Goal: Information Seeking & Learning: Understand process/instructions

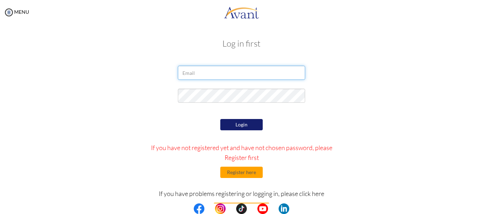
click at [195, 74] on input "email" at bounding box center [241, 73] width 127 height 14
type input "[EMAIL_ADDRESS][DOMAIN_NAME]"
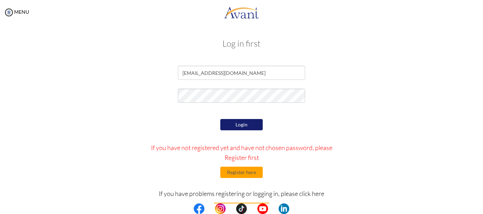
click at [243, 127] on button "Login" at bounding box center [241, 124] width 42 height 11
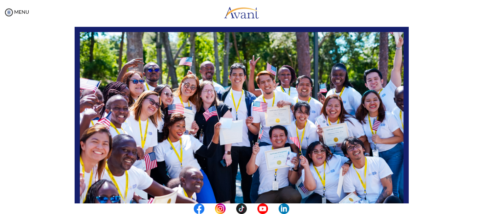
scroll to position [141, 0]
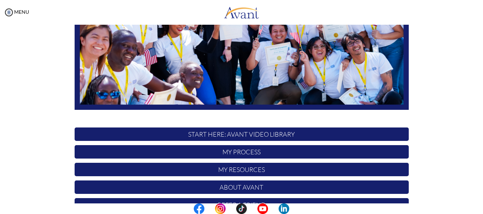
click at [254, 152] on p "My Process" at bounding box center [242, 151] width 334 height 13
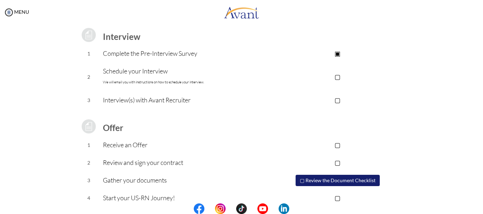
scroll to position [106, 0]
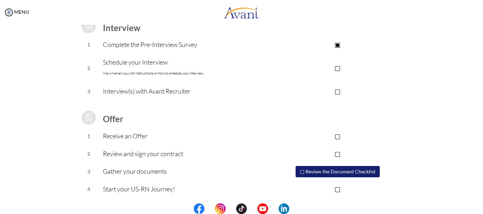
click at [337, 68] on p "▢" at bounding box center [338, 68] width 142 height 10
click at [336, 68] on p "▣" at bounding box center [338, 68] width 142 height 10
click at [339, 67] on p "▢" at bounding box center [338, 68] width 142 height 10
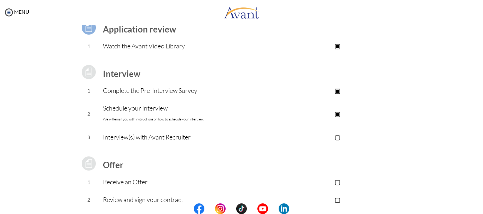
scroll to position [107, 0]
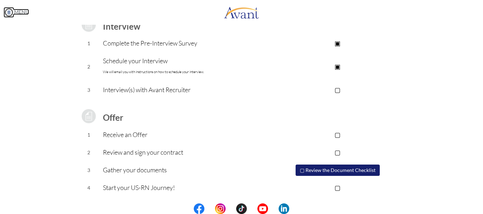
click at [23, 12] on link "MENU" at bounding box center [16, 12] width 25 height 6
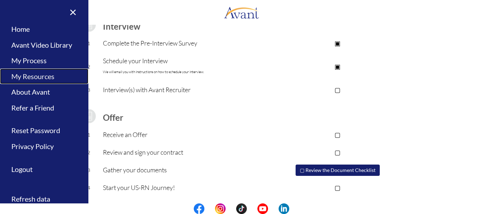
click at [45, 77] on link "My Resources" at bounding box center [44, 77] width 88 height 16
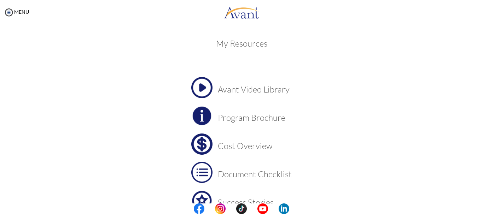
click at [224, 114] on h3 "Program Brochure" at bounding box center [255, 117] width 74 height 9
click at [238, 146] on h3 "Cost Overview" at bounding box center [255, 145] width 74 height 9
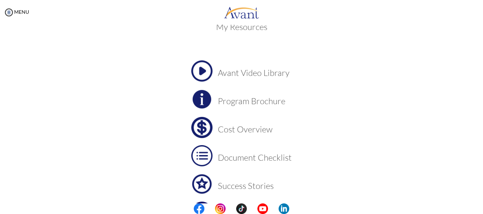
scroll to position [0, 0]
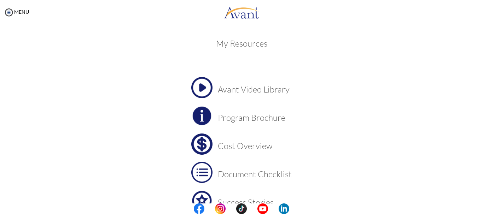
click at [250, 173] on h3 "Document Checklist" at bounding box center [255, 174] width 74 height 9
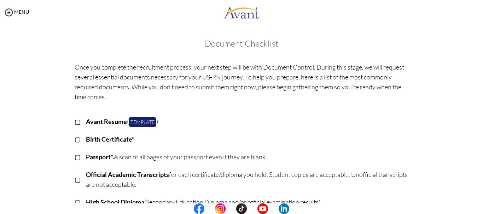
click at [193, 115] on td "Avant Resume ( Template )" at bounding box center [247, 122] width 323 height 18
click at [18, 13] on link "MENU" at bounding box center [16, 12] width 25 height 6
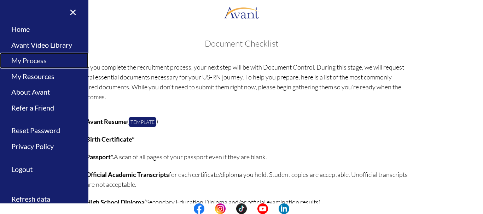
click at [24, 59] on link "My Process" at bounding box center [44, 61] width 88 height 16
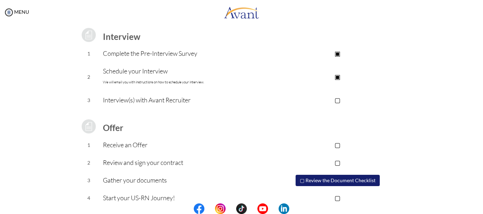
scroll to position [106, 0]
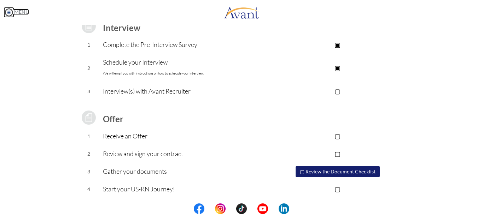
click at [12, 14] on img at bounding box center [9, 12] width 11 height 11
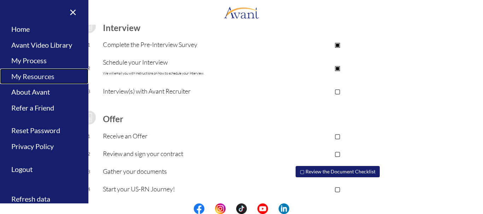
click at [40, 81] on link "My Resources" at bounding box center [44, 77] width 88 height 16
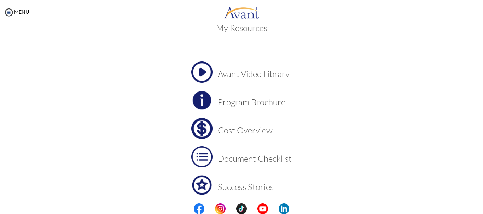
scroll to position [0, 0]
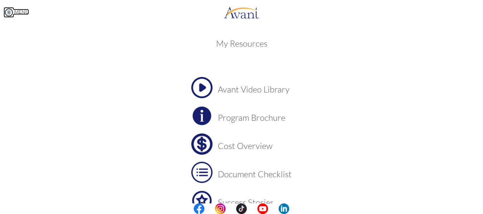
click at [17, 10] on link "MENU" at bounding box center [16, 12] width 25 height 6
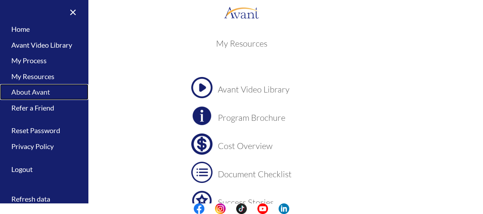
click at [40, 95] on link "About Avant" at bounding box center [44, 92] width 88 height 16
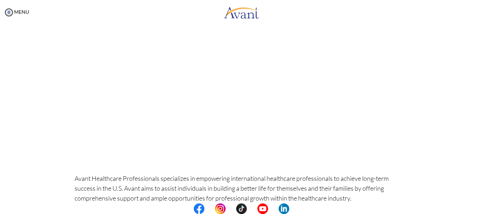
scroll to position [35, 0]
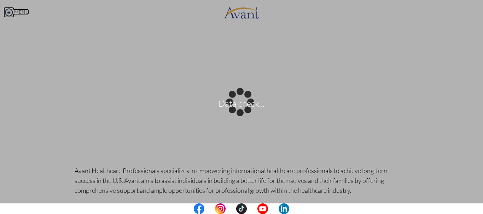
click at [22, 11] on body "Data check... Maintenance break. Please come back in 2 hours. MENU My Status Wh…" at bounding box center [241, 107] width 483 height 214
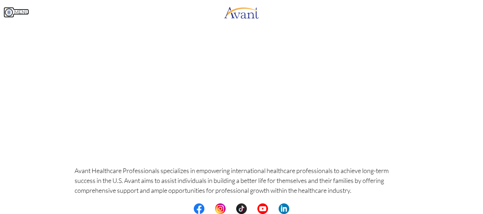
click at [22, 10] on link "MENU" at bounding box center [16, 12] width 25 height 6
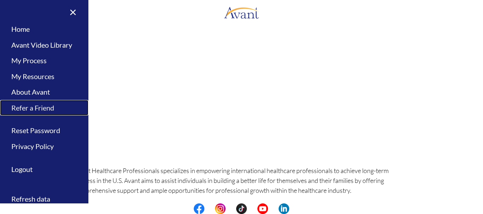
click at [40, 107] on link "Refer a Friend" at bounding box center [44, 108] width 88 height 16
